Goal: Task Accomplishment & Management: Manage account settings

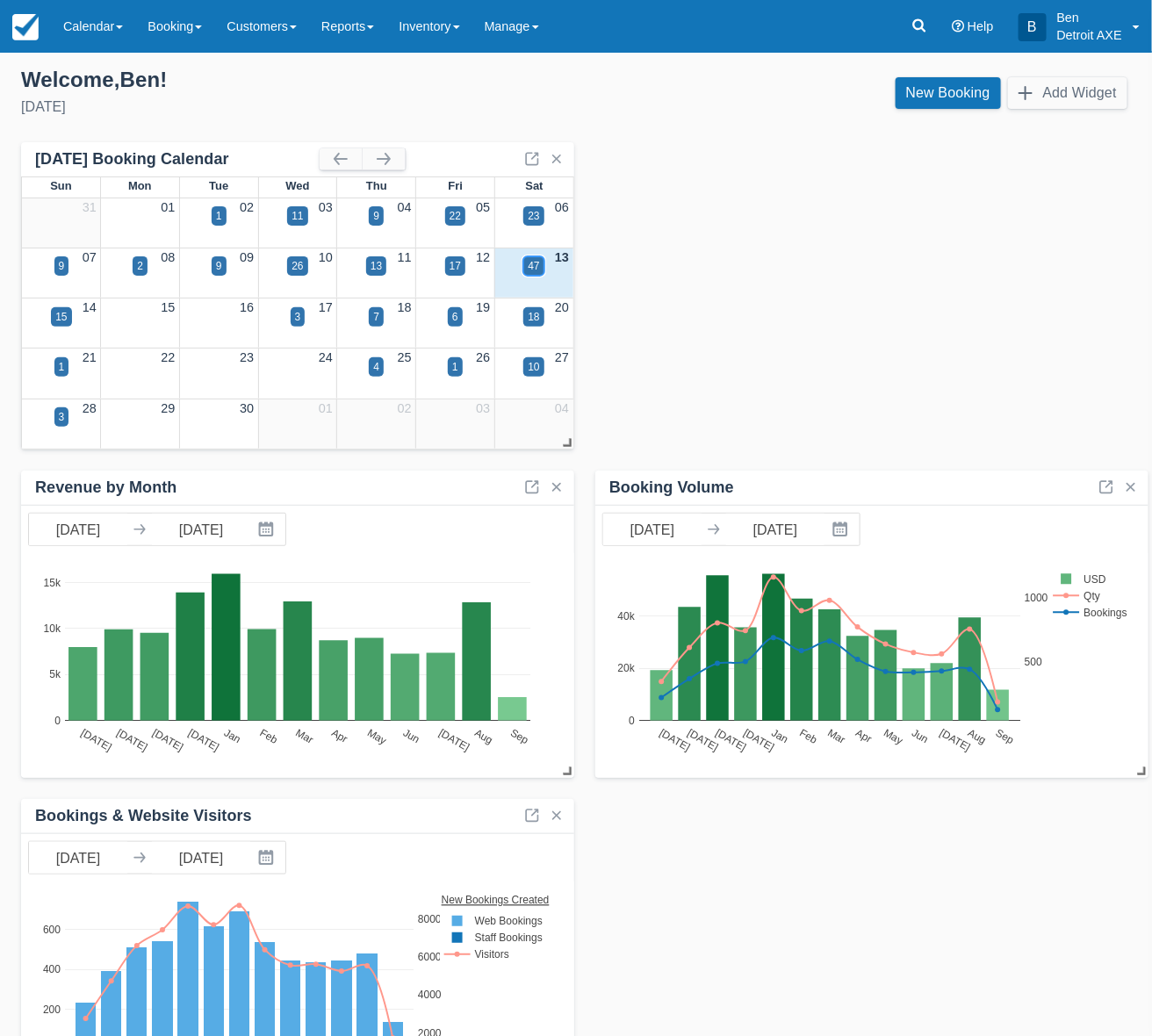
click at [524, 266] on div "47" at bounding box center [532, 266] width 20 height 19
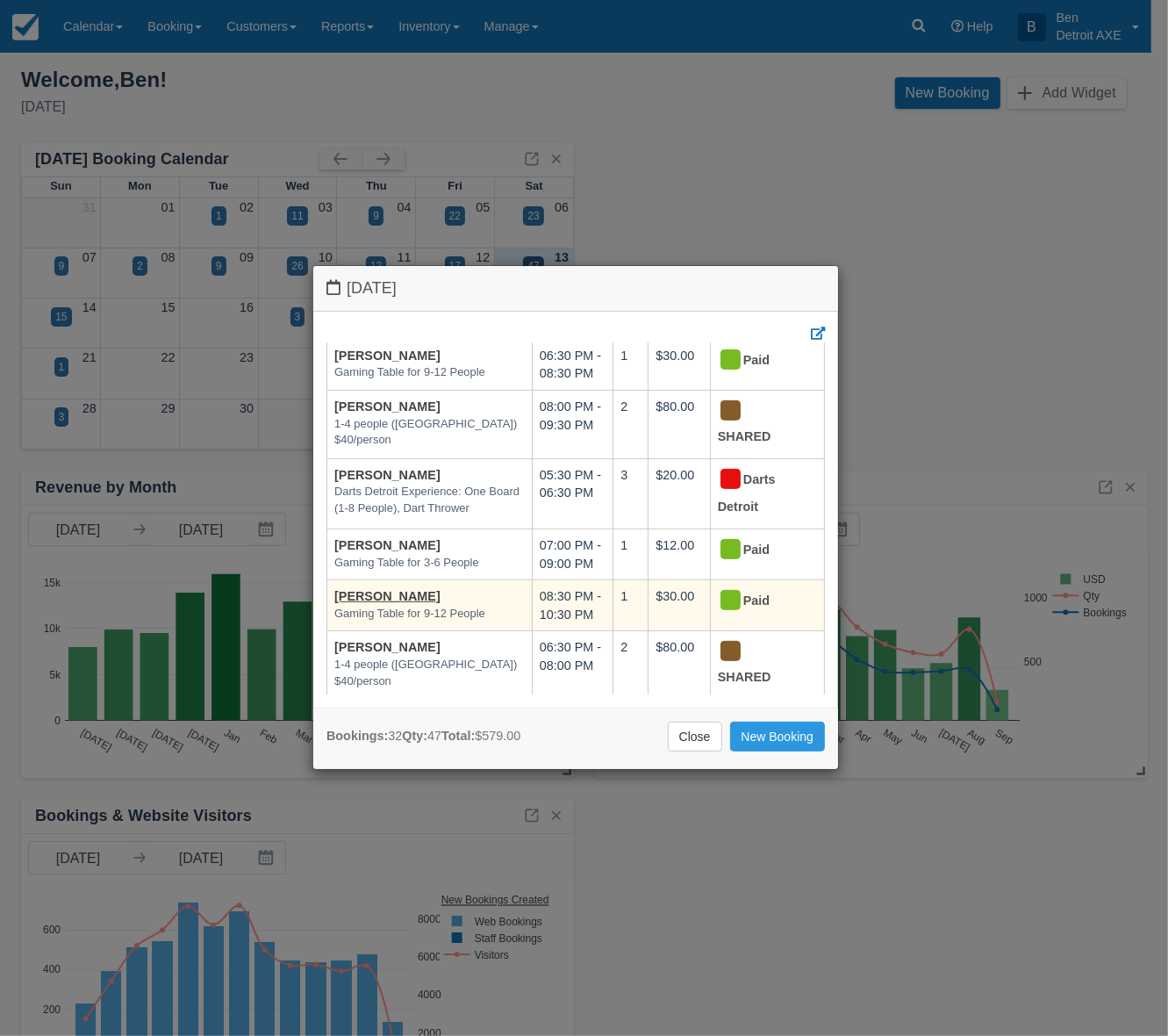
scroll to position [659, 0]
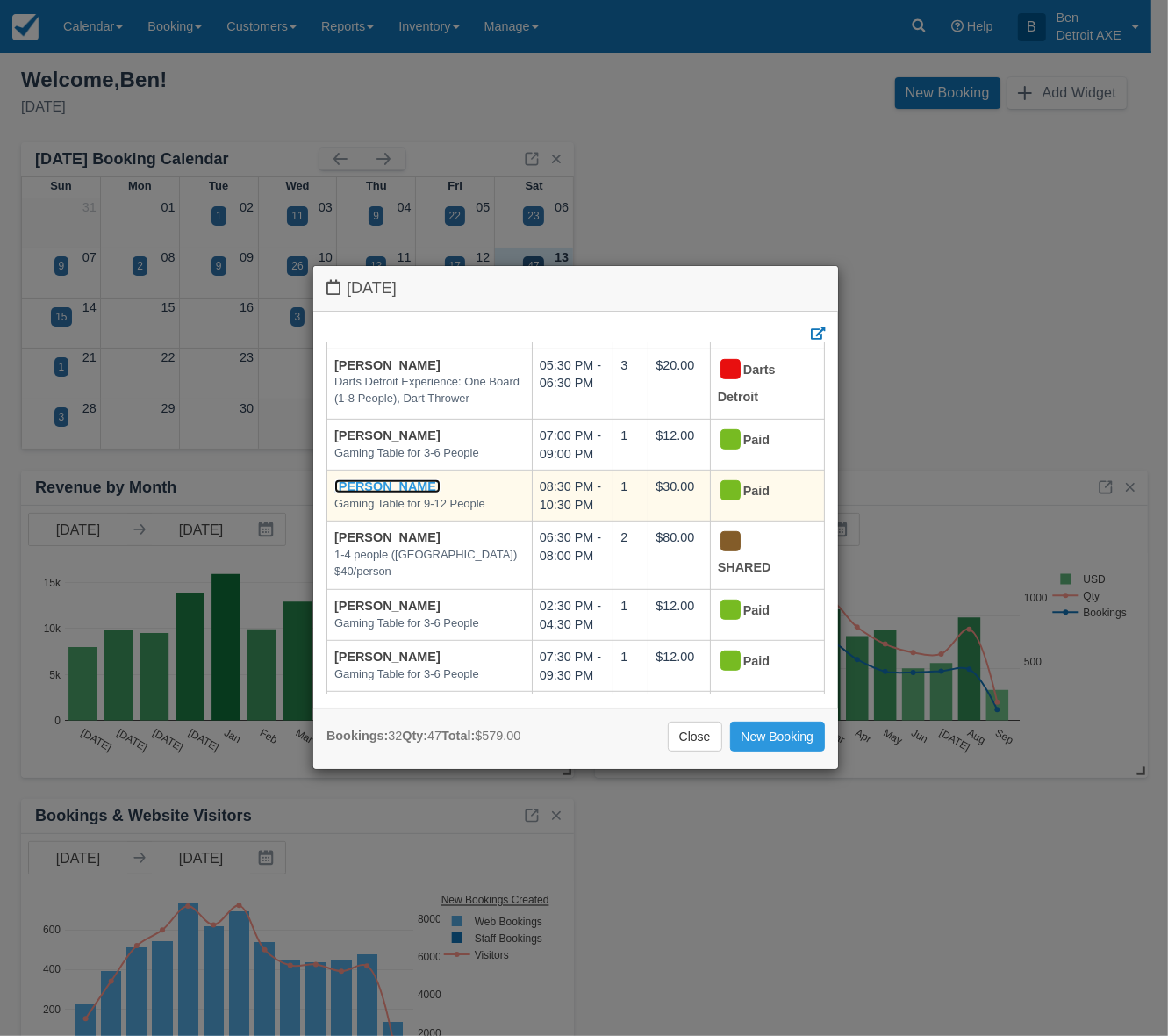
click at [423, 485] on link "[PERSON_NAME]" at bounding box center [387, 486] width 106 height 14
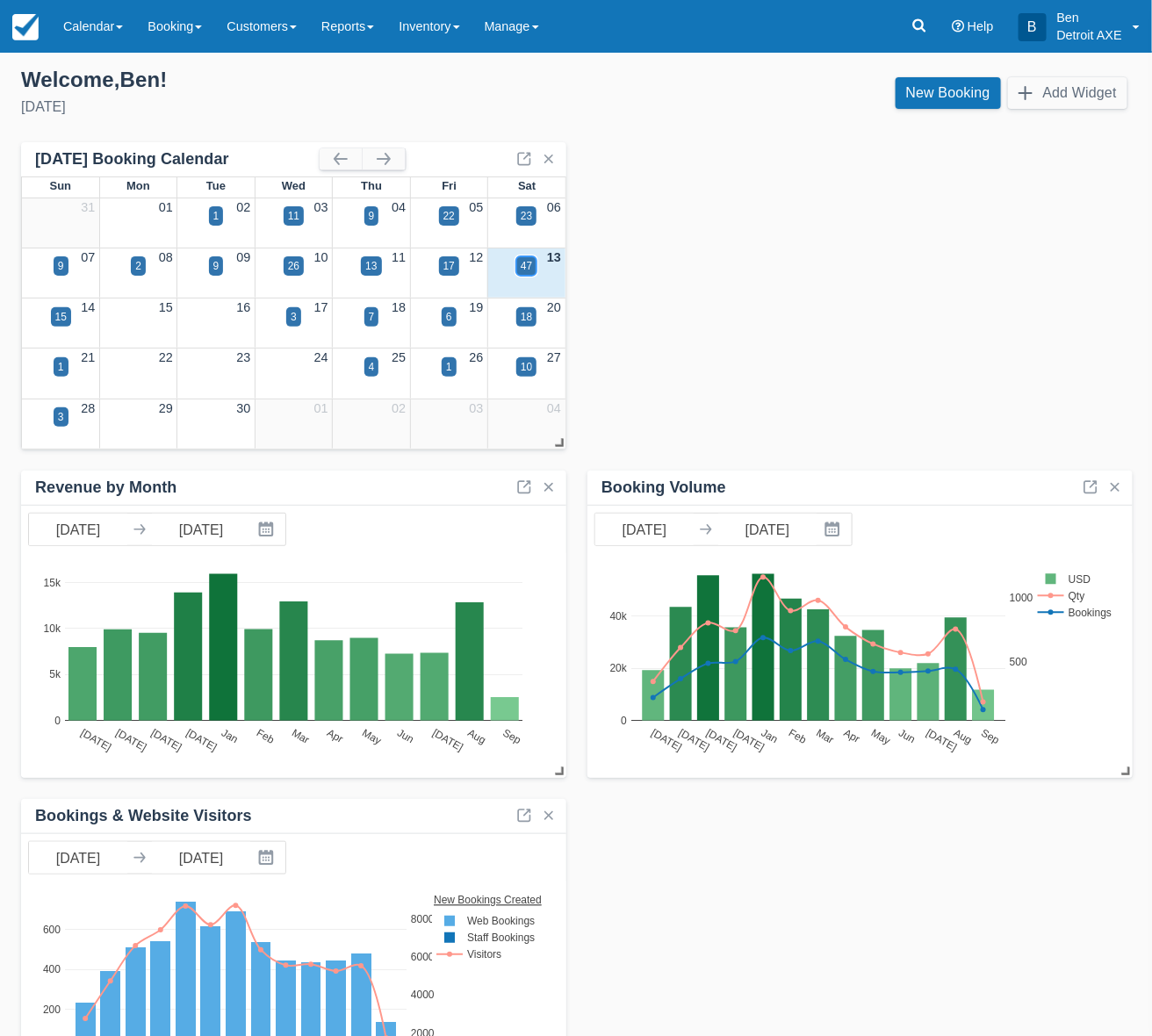
click at [525, 266] on div "47" at bounding box center [527, 266] width 11 height 16
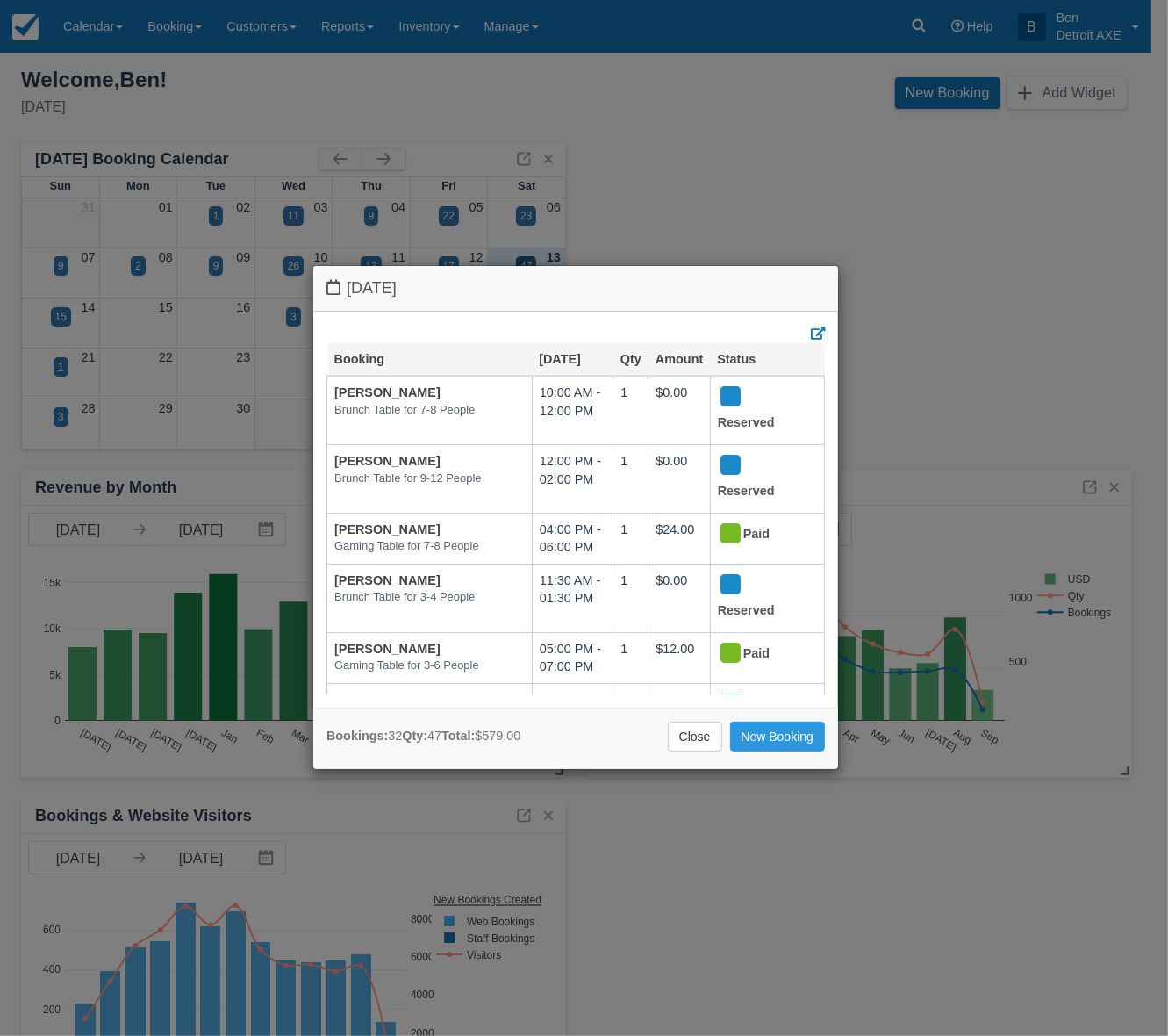
click at [608, 735] on div "Close New Booking" at bounding box center [575, 736] width 499 height 30
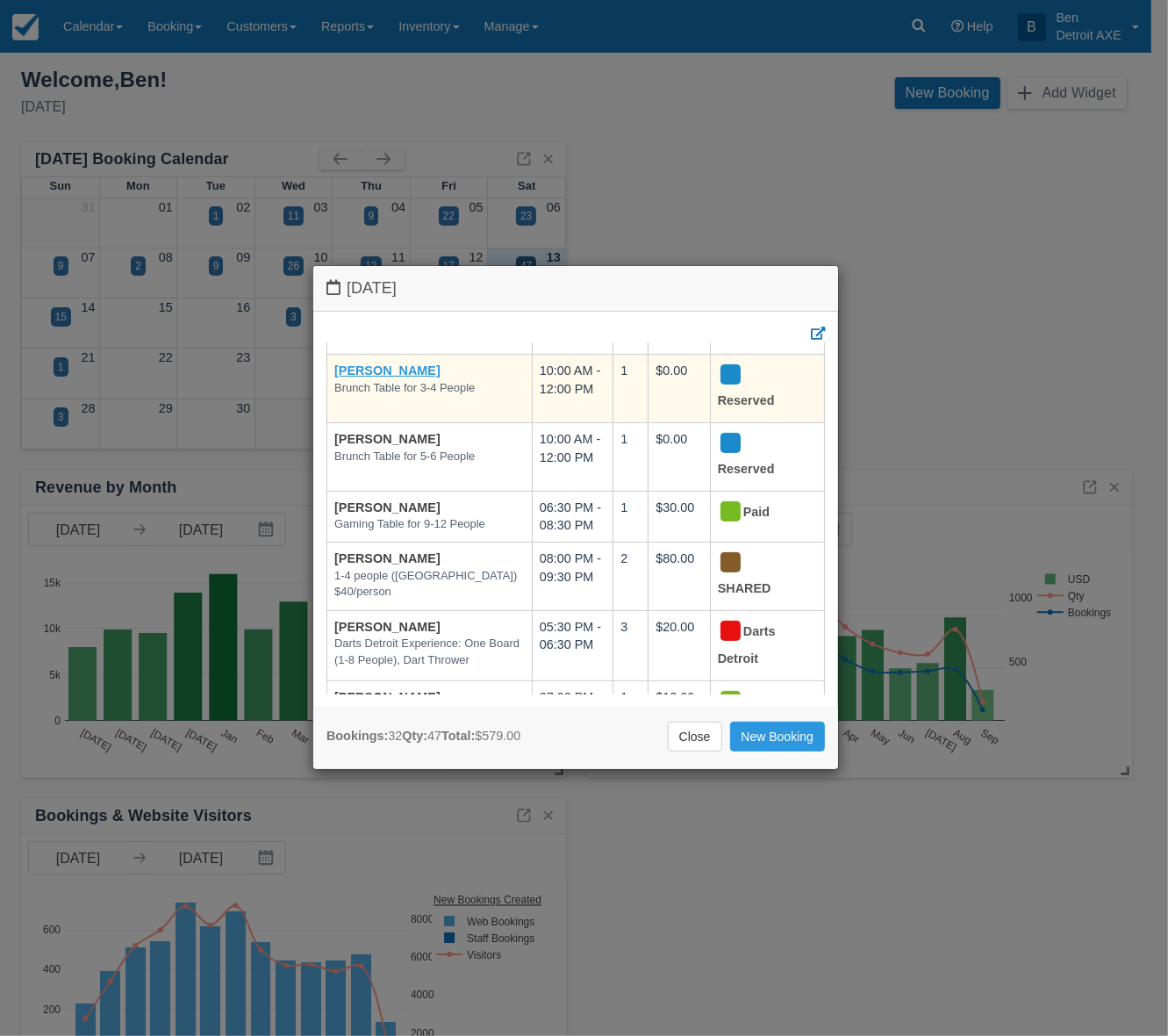
scroll to position [439, 0]
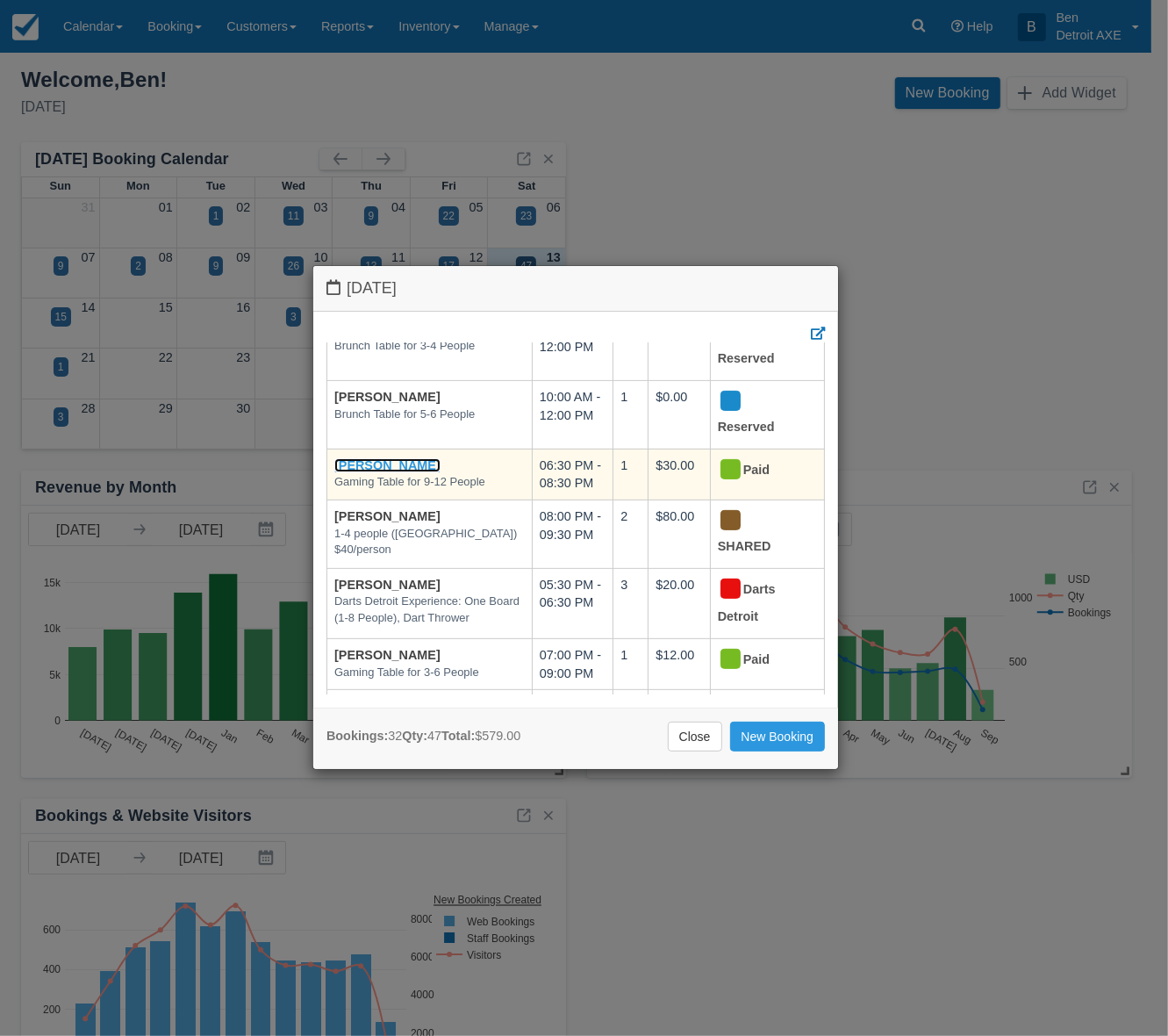
click at [378, 463] on link "[PERSON_NAME]" at bounding box center [387, 465] width 106 height 14
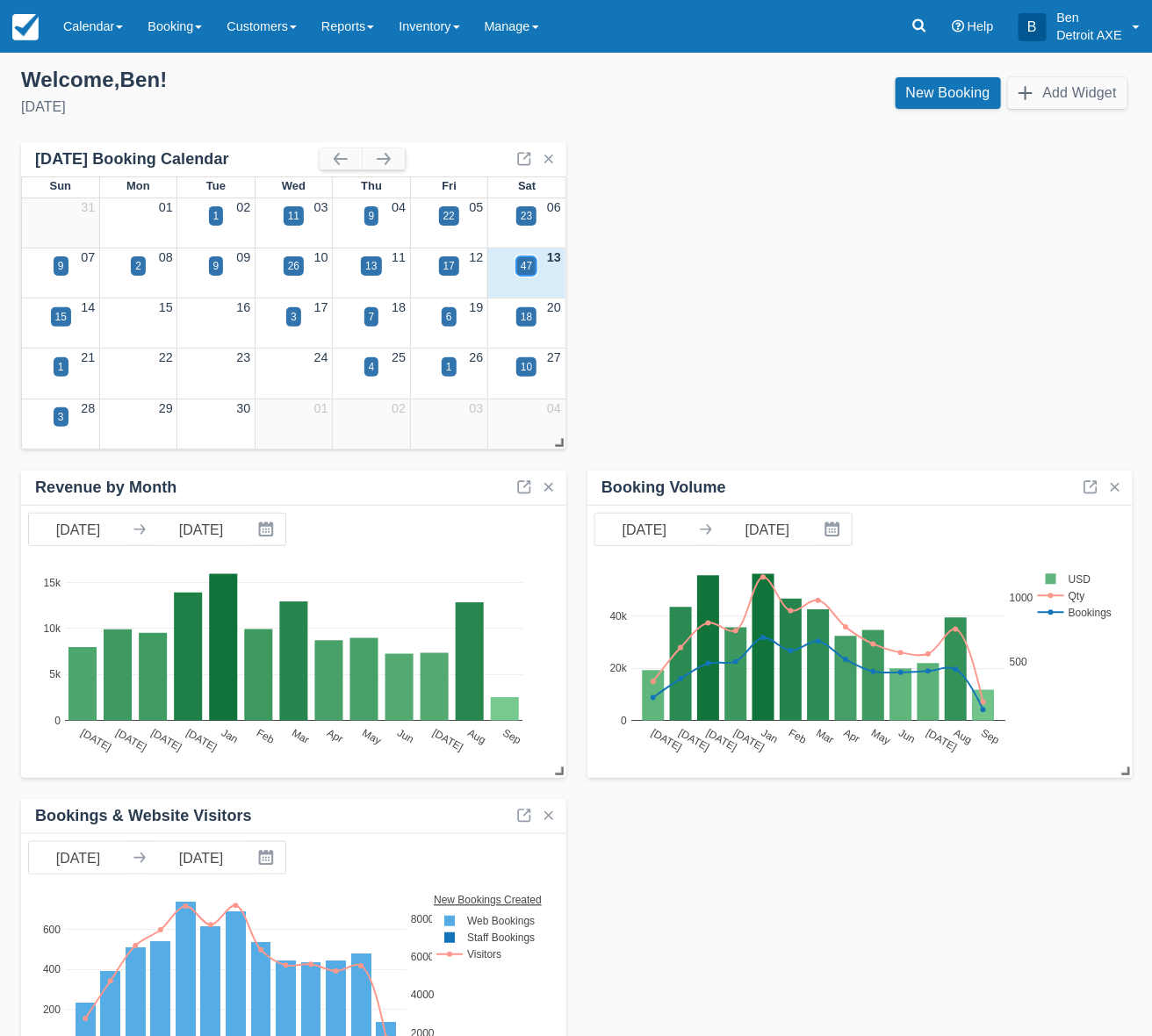
click at [521, 268] on div "47" at bounding box center [527, 266] width 11 height 16
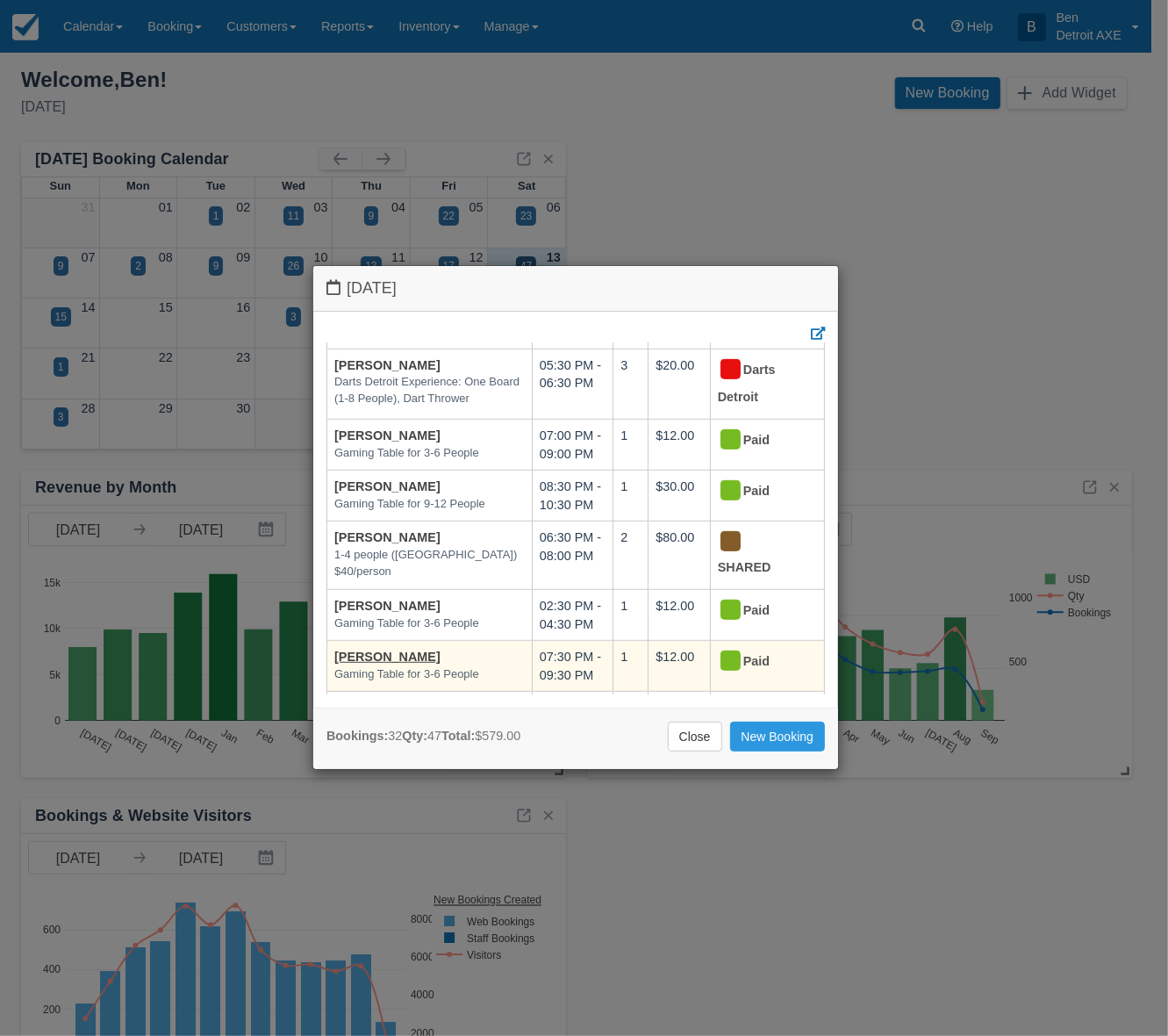
scroll to position [768, 0]
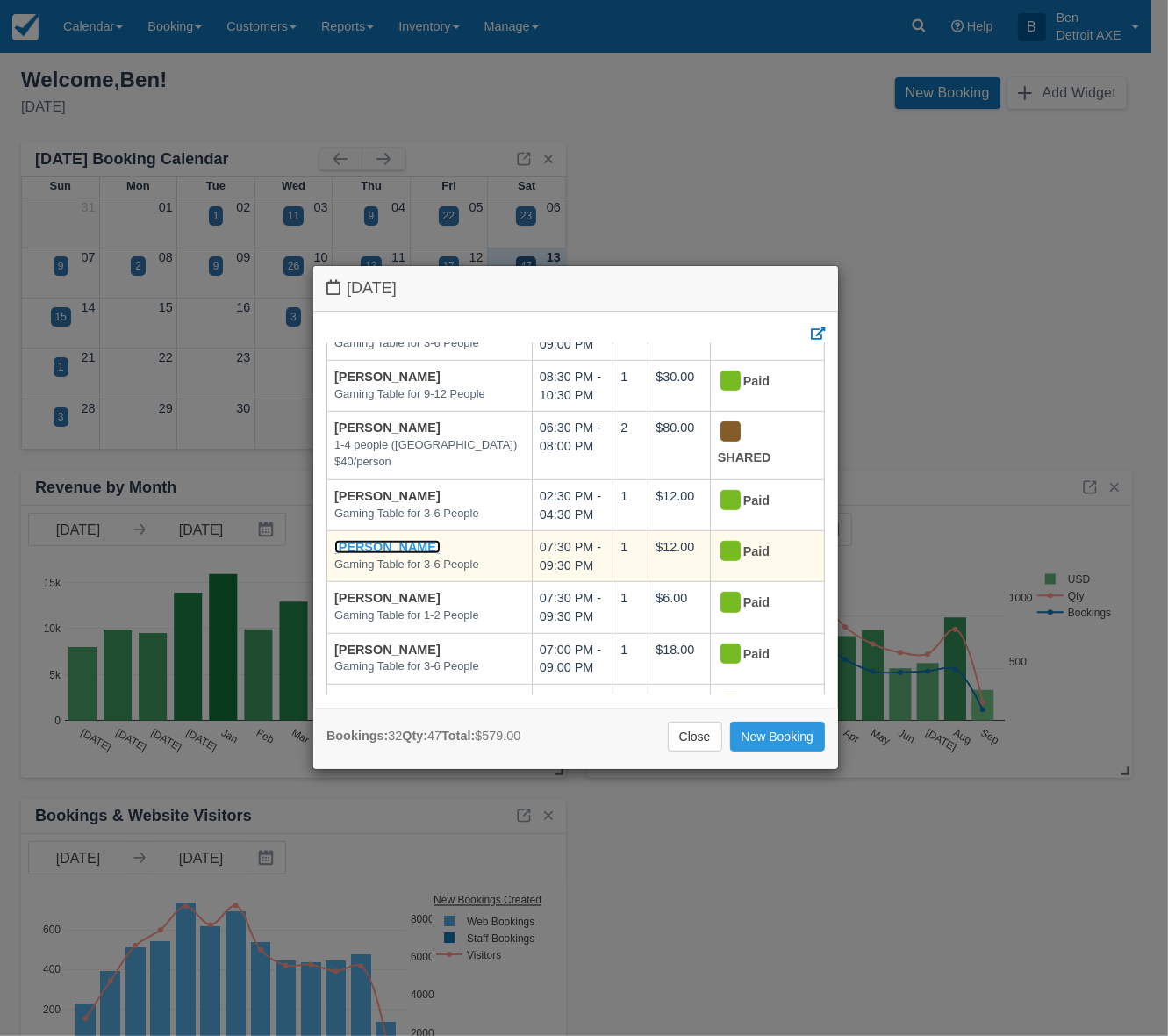
click at [413, 544] on link "[PERSON_NAME]" at bounding box center [387, 547] width 106 height 14
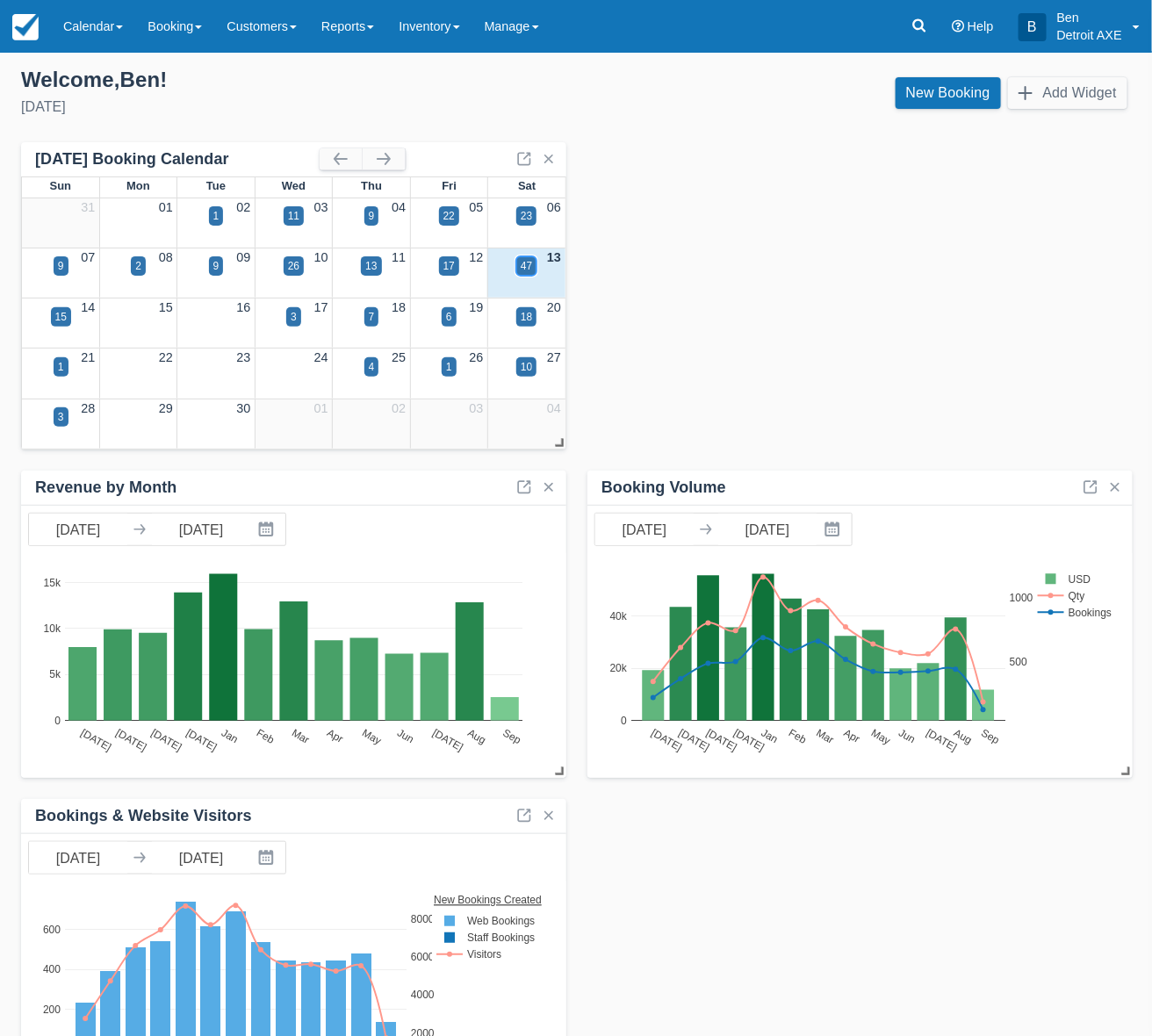
click at [518, 259] on div "47" at bounding box center [526, 266] width 20 height 19
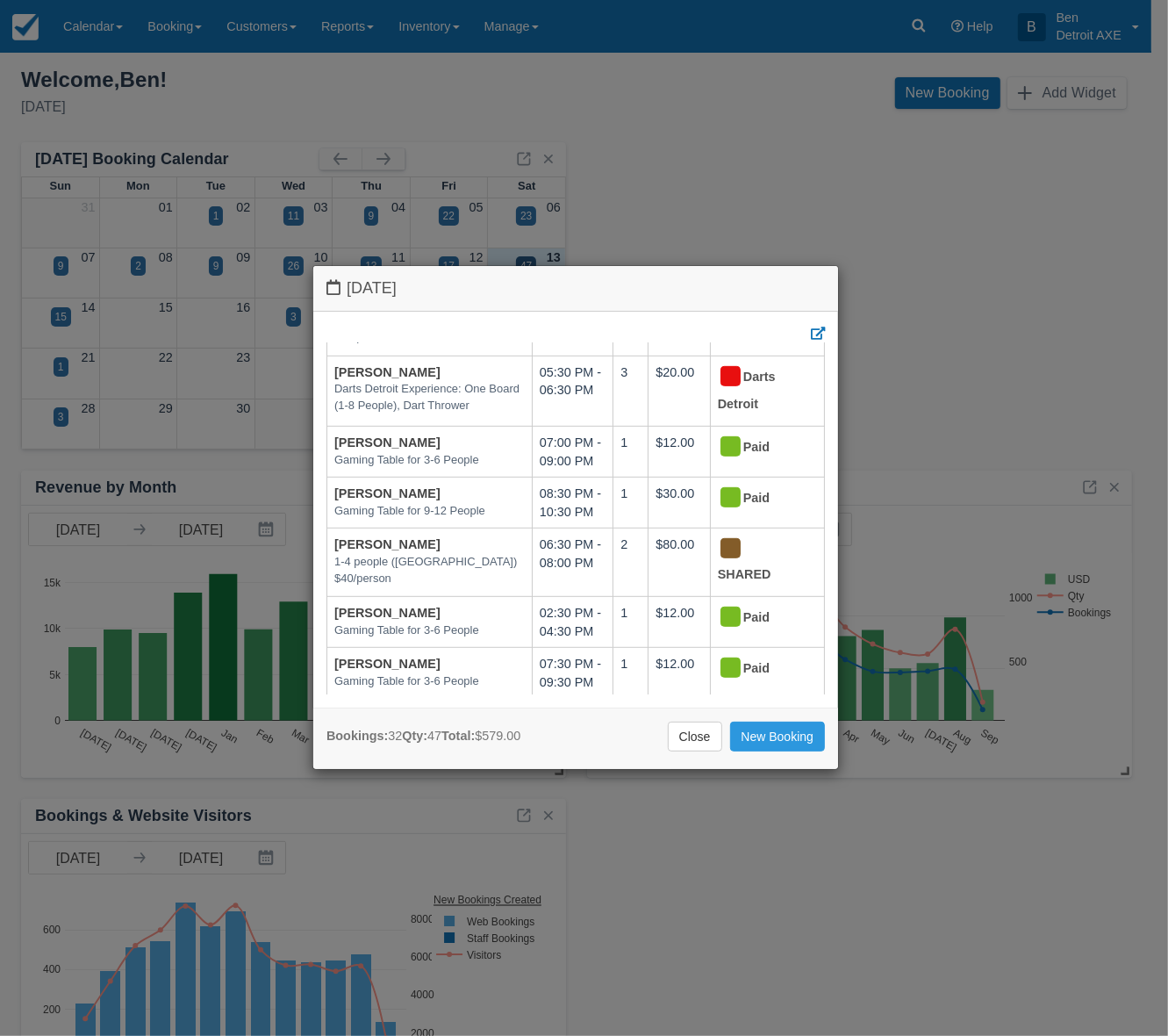
scroll to position [659, 0]
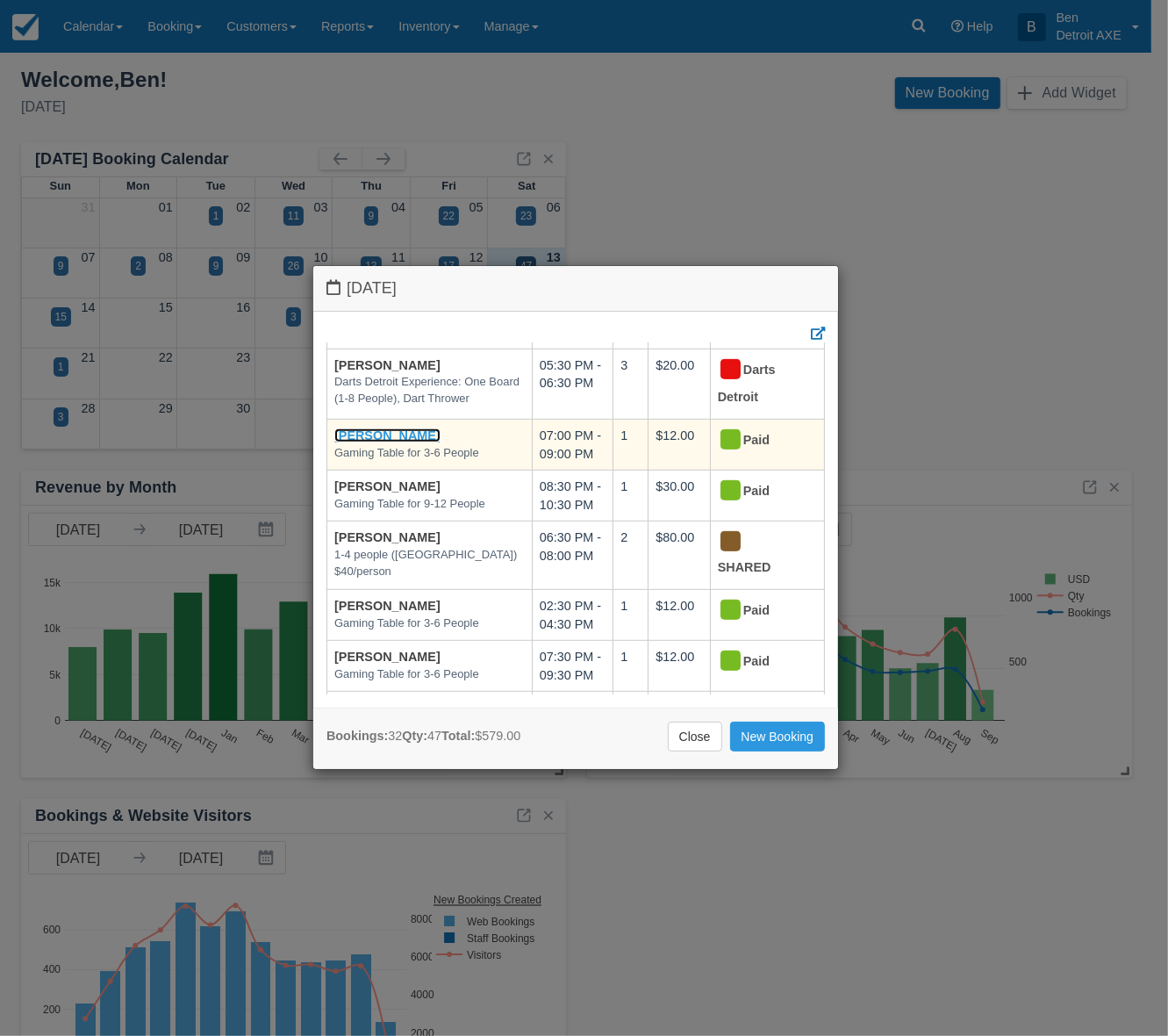
click at [410, 437] on link "[PERSON_NAME]" at bounding box center [387, 435] width 106 height 14
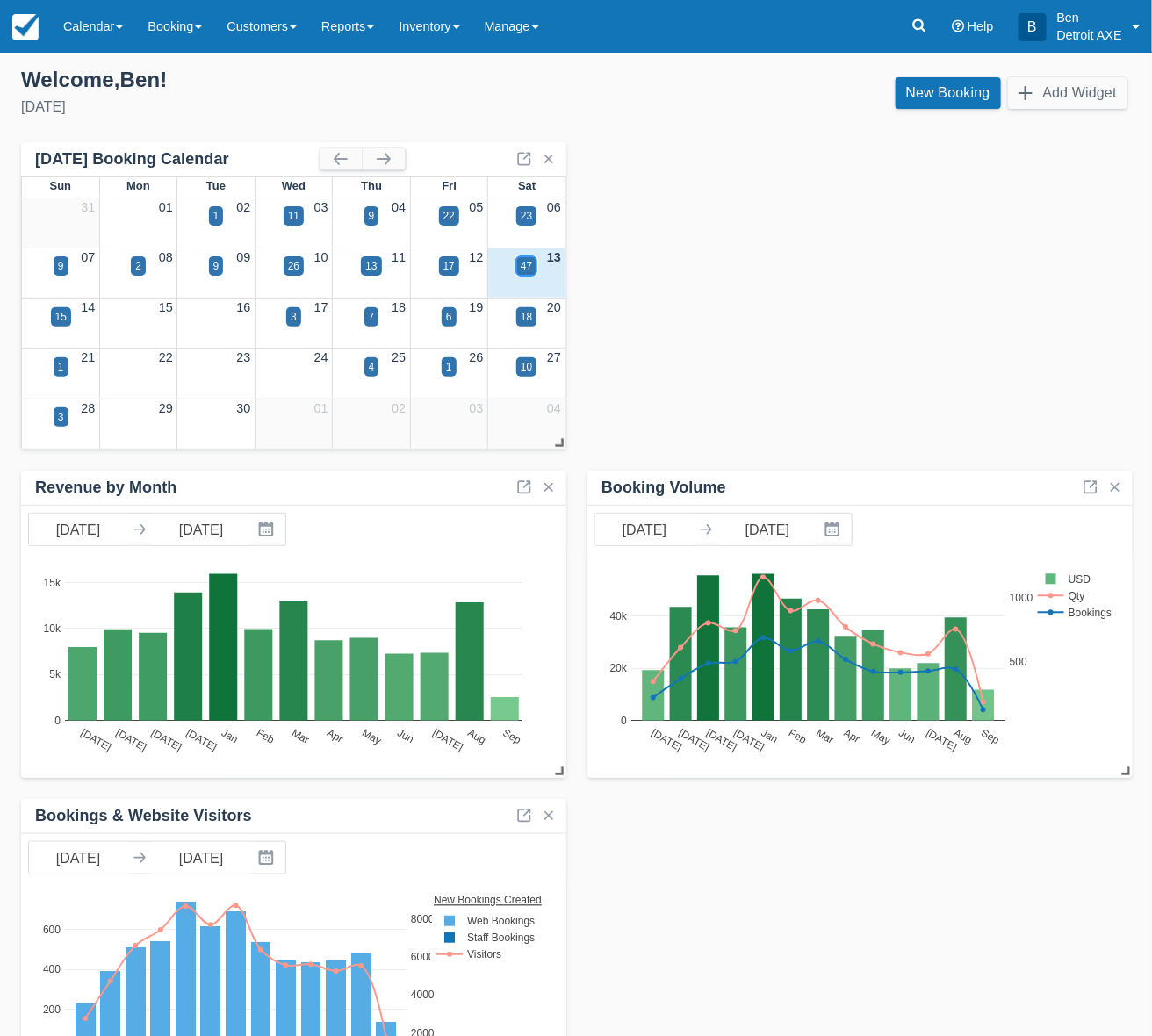
click at [524, 265] on div "47" at bounding box center [527, 266] width 11 height 16
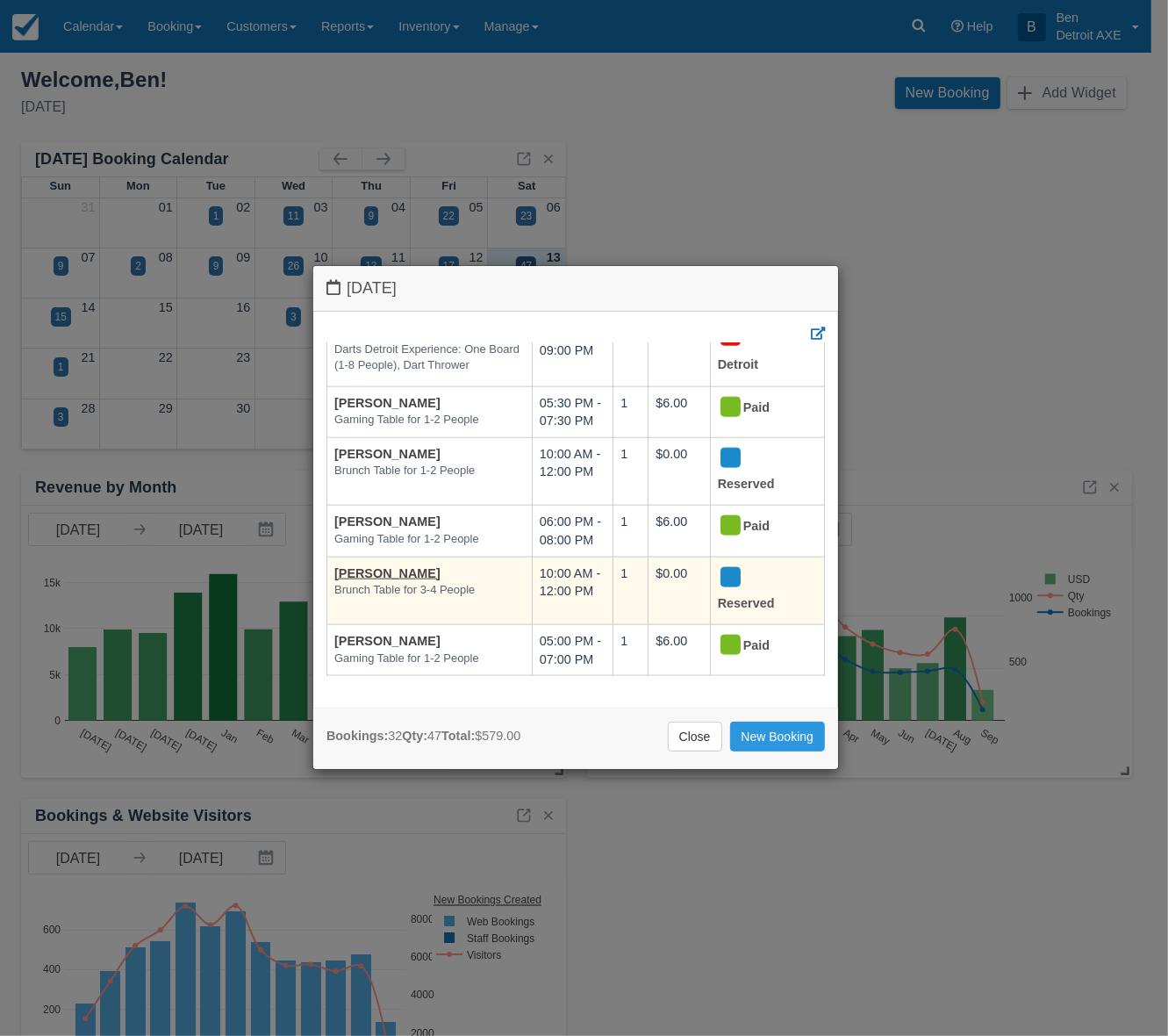
scroll to position [1655, 0]
